Goal: Transaction & Acquisition: Subscribe to service/newsletter

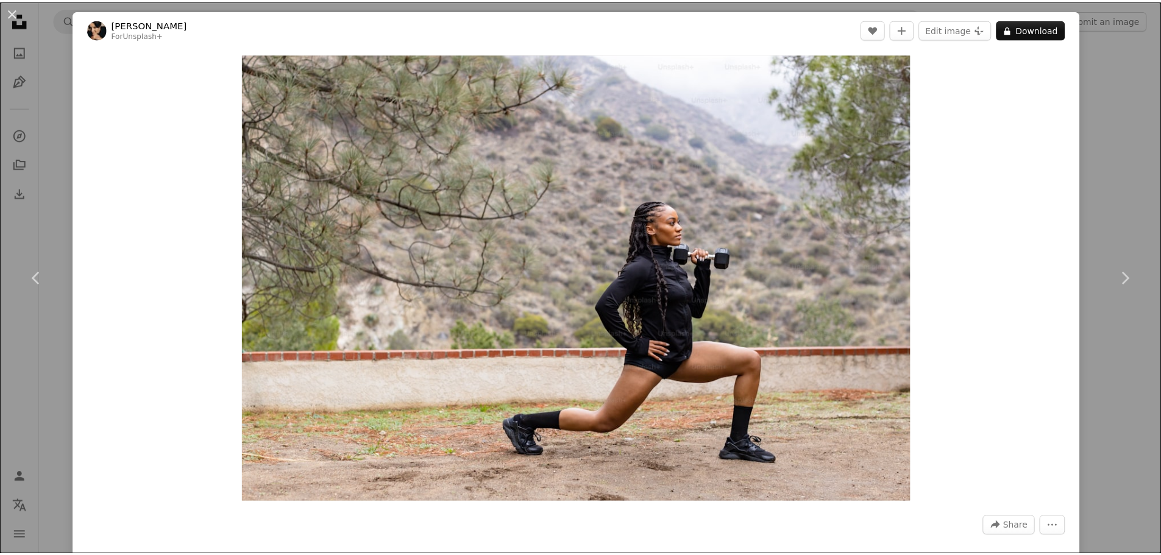
scroll to position [1707, 0]
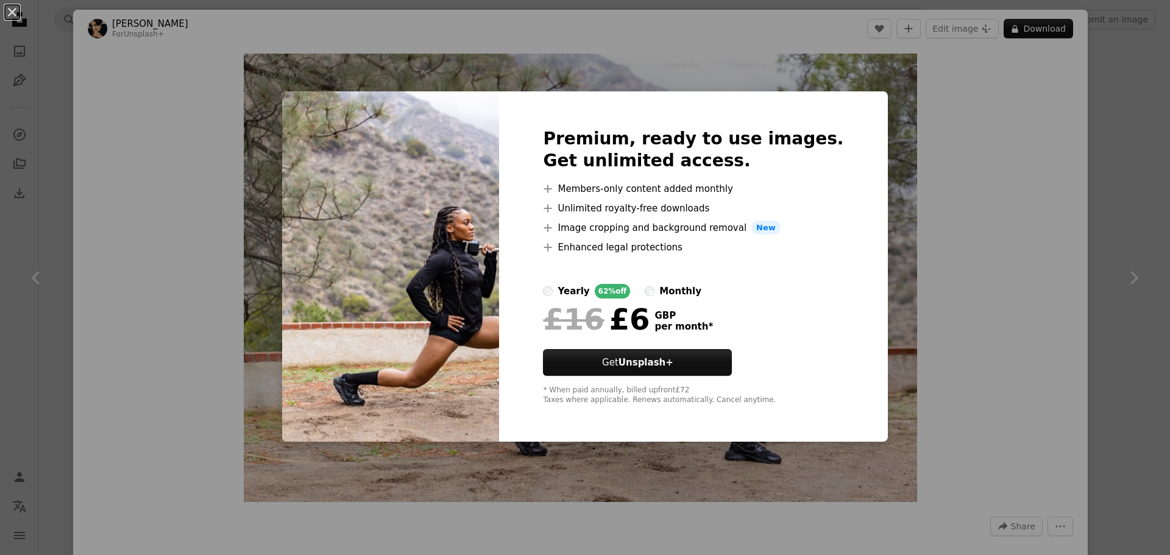
click at [667, 288] on label "monthly" at bounding box center [673, 291] width 57 height 15
click at [575, 291] on label "yearly 62% off" at bounding box center [586, 291] width 87 height 15
click at [945, 104] on div "An X shape Premium, ready to use images. Get unlimited access. A plus sign Memb…" at bounding box center [585, 277] width 1170 height 555
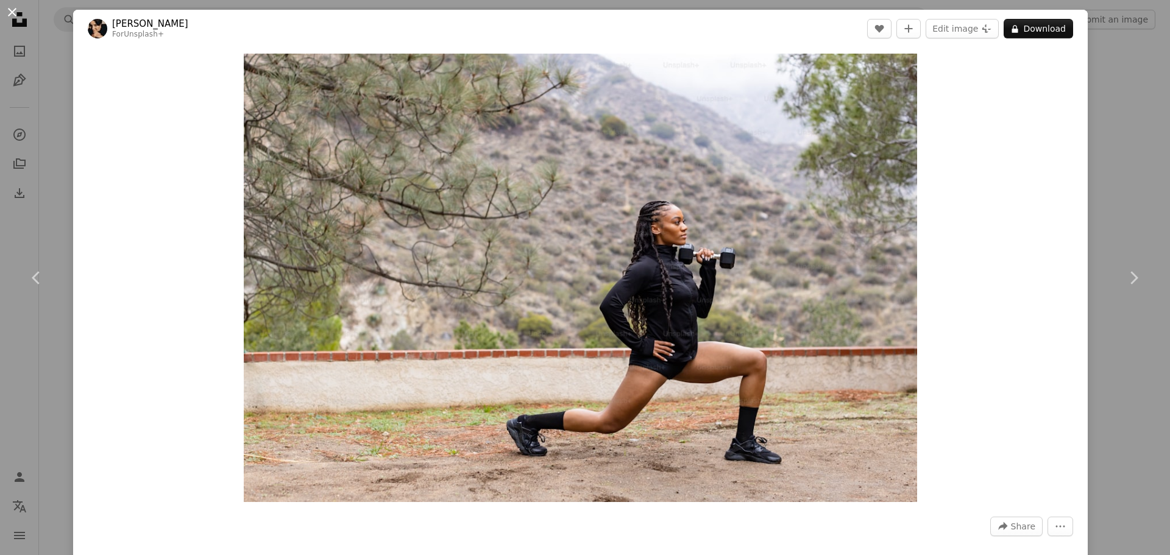
click at [5, 12] on button "An X shape" at bounding box center [12, 12] width 15 height 15
